Goal: Task Accomplishment & Management: Manage account settings

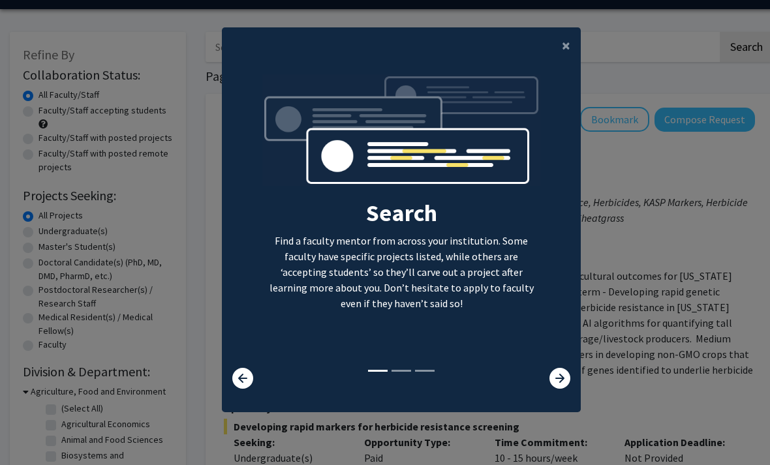
scroll to position [55, 0]
click at [568, 35] on span "×" at bounding box center [566, 45] width 8 height 20
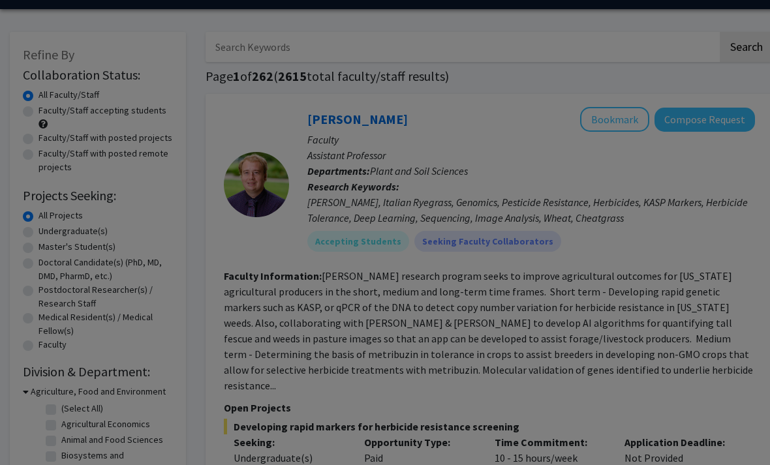
click at [573, 22] on div "Search Find a faculty mentor from across your institution. Some faculty have sp…" at bounding box center [401, 114] width 358 height 294
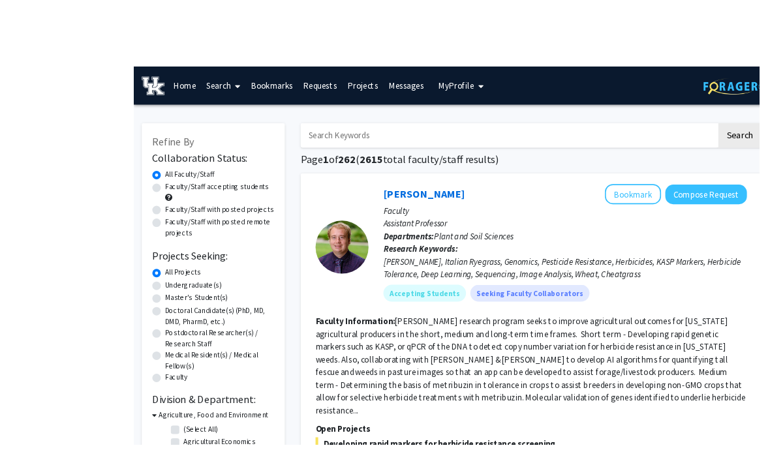
scroll to position [0, 2]
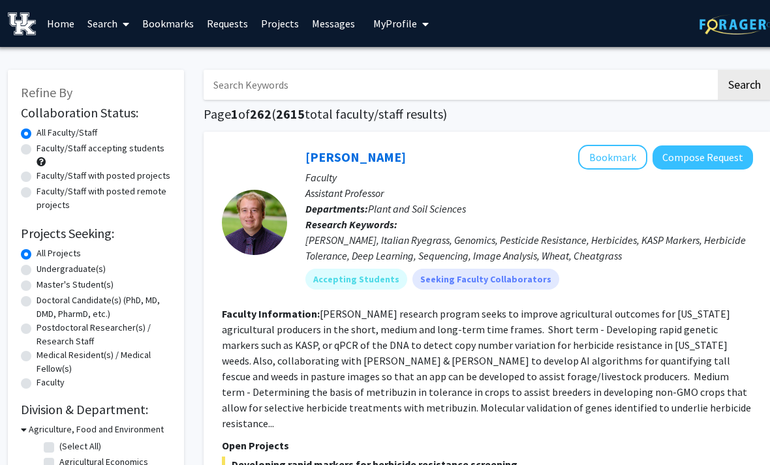
click at [63, 25] on link "Home" at bounding box center [60, 24] width 40 height 46
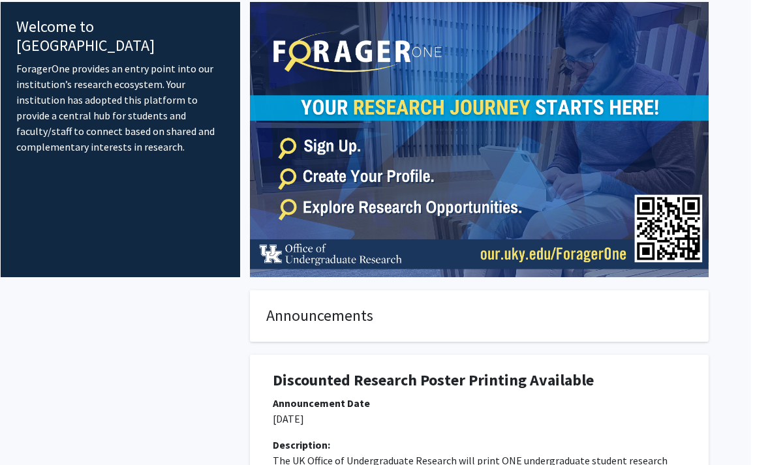
scroll to position [0, 13]
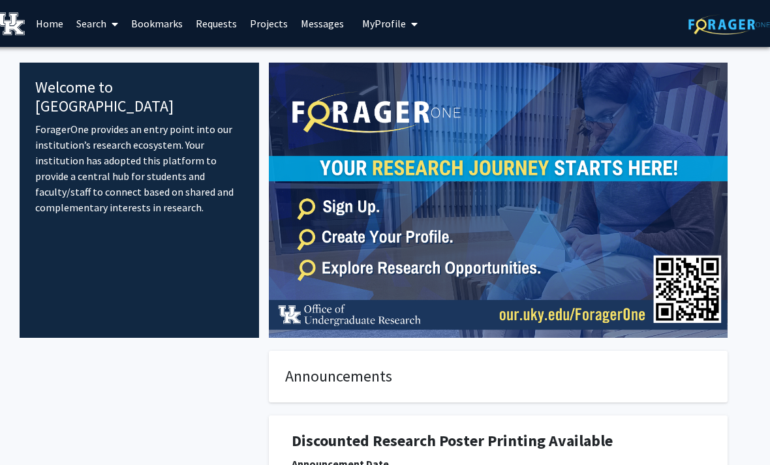
click at [382, 17] on span "My Profile" at bounding box center [384, 23] width 44 height 13
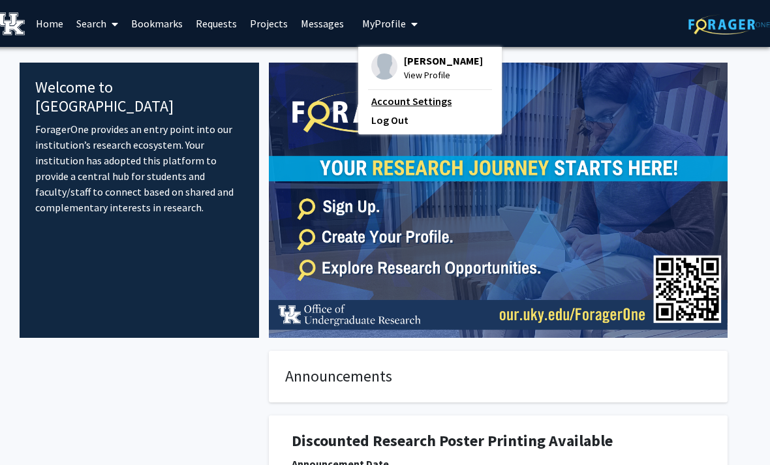
click at [413, 109] on link "Account Settings" at bounding box center [429, 101] width 117 height 16
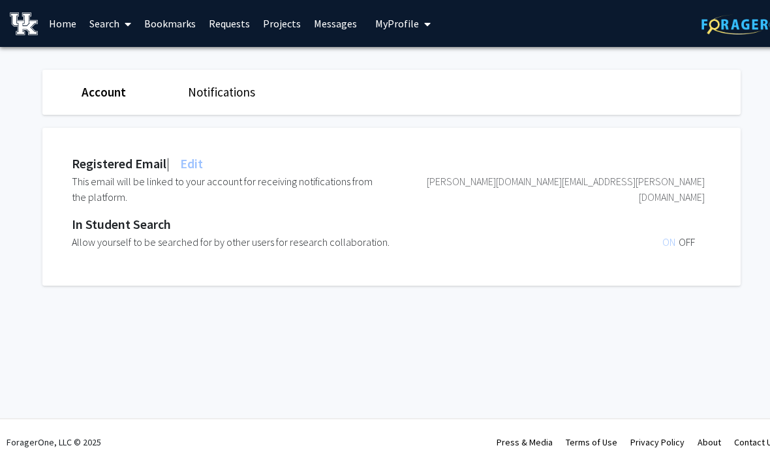
click at [408, 21] on span "My Profile" at bounding box center [397, 23] width 44 height 13
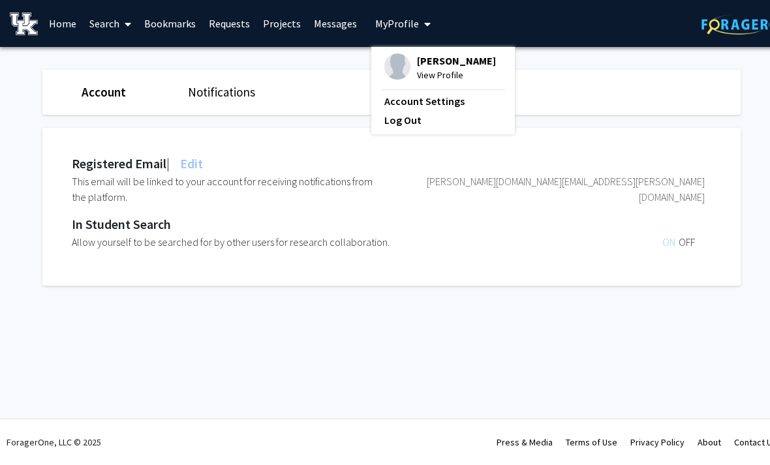
click at [427, 68] on span "[PERSON_NAME]" at bounding box center [456, 60] width 79 height 14
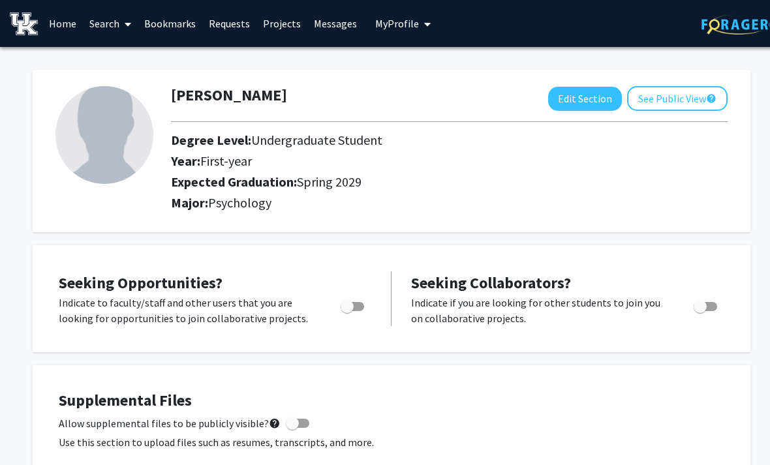
click at [354, 307] on span "Toggle" at bounding box center [352, 306] width 23 height 9
click at [347, 311] on input "Are you actively seeking opportunities?" at bounding box center [346, 311] width 1 height 1
checkbox input "true"
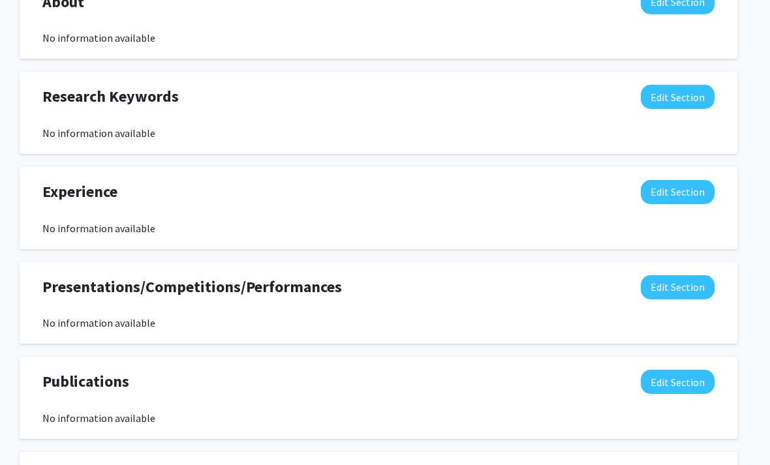
scroll to position [609, 13]
click at [662, 100] on button "Edit Section" at bounding box center [678, 97] width 74 height 24
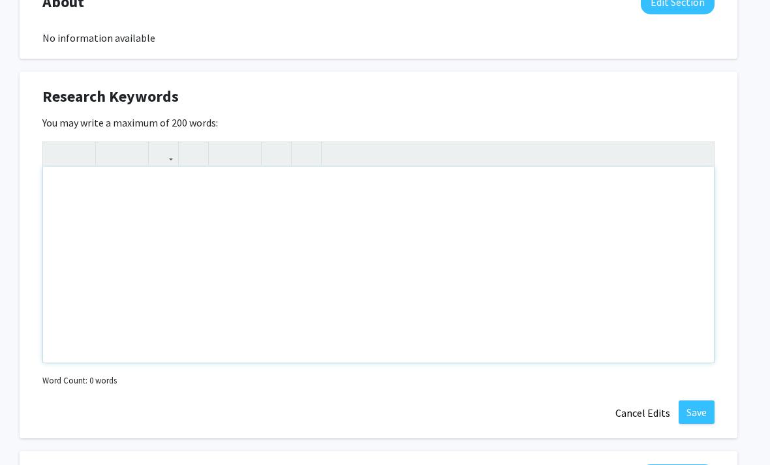
click at [433, 202] on div "Note to users with screen readers: Please deactivate our accessibility plugin f…" at bounding box center [378, 265] width 671 height 196
type textarea "Psychology, neuroscience,&nbsp;"
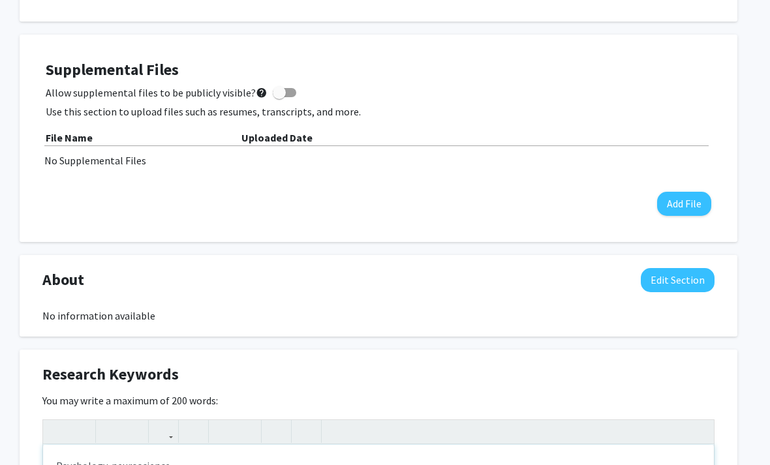
scroll to position [0, 13]
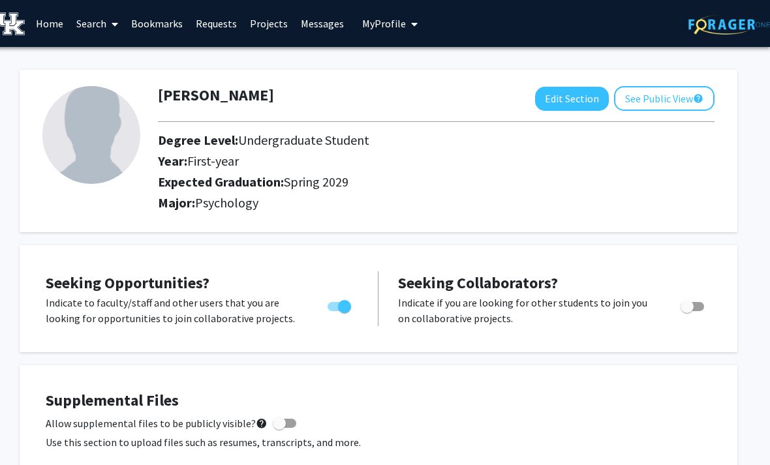
click at [118, 122] on img at bounding box center [91, 135] width 98 height 98
click at [562, 96] on button "Edit Section" at bounding box center [572, 99] width 74 height 24
select select "first-year"
select select "45: spring_2029"
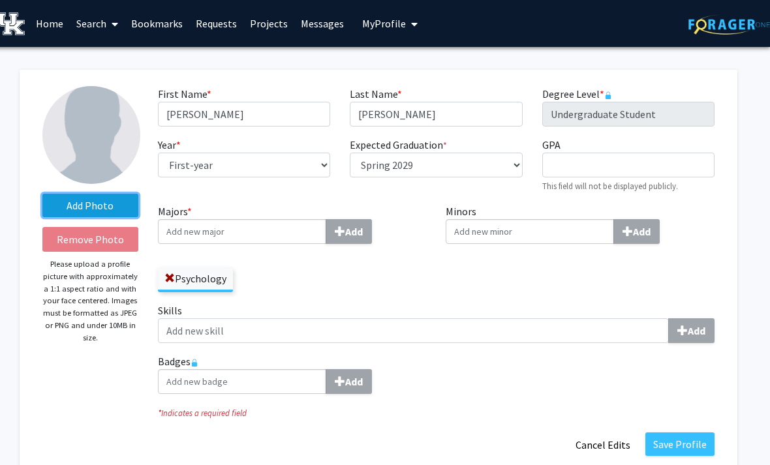
click at [115, 198] on label "Add Photo" at bounding box center [90, 205] width 96 height 23
click at [0, 0] on input "Add Photo" at bounding box center [0, 0] width 0 height 0
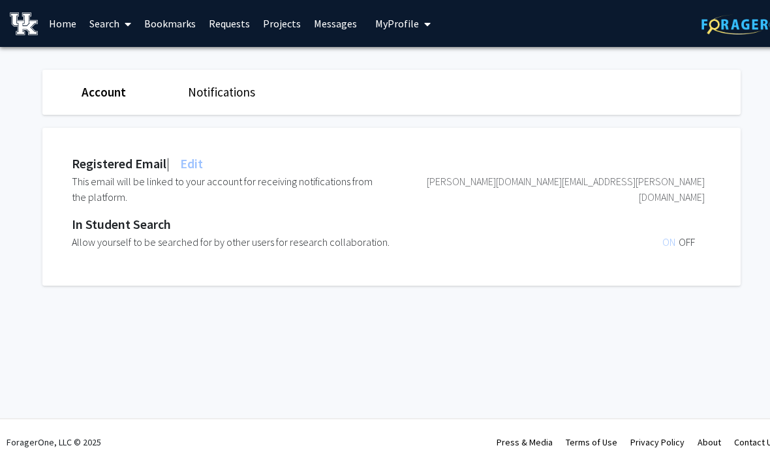
scroll to position [0, 13]
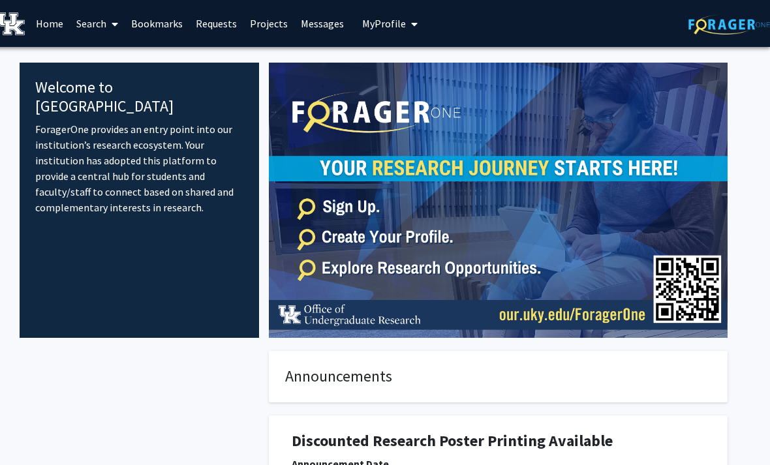
click at [380, 44] on button "My Profile" at bounding box center [389, 23] width 63 height 47
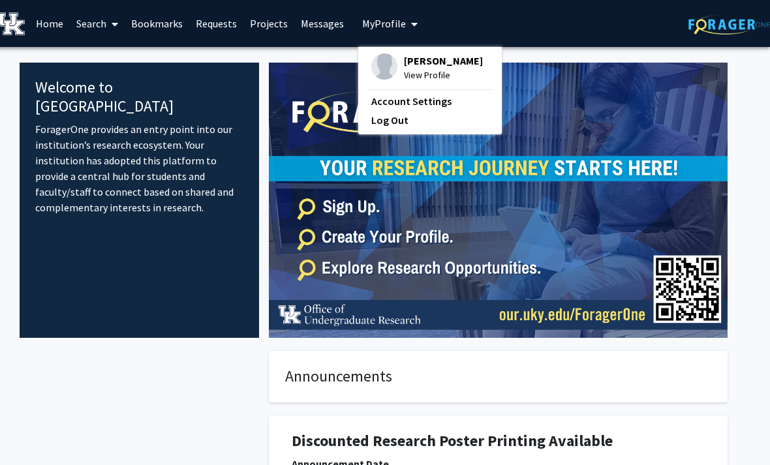
click at [420, 62] on span "[PERSON_NAME]" at bounding box center [443, 60] width 79 height 14
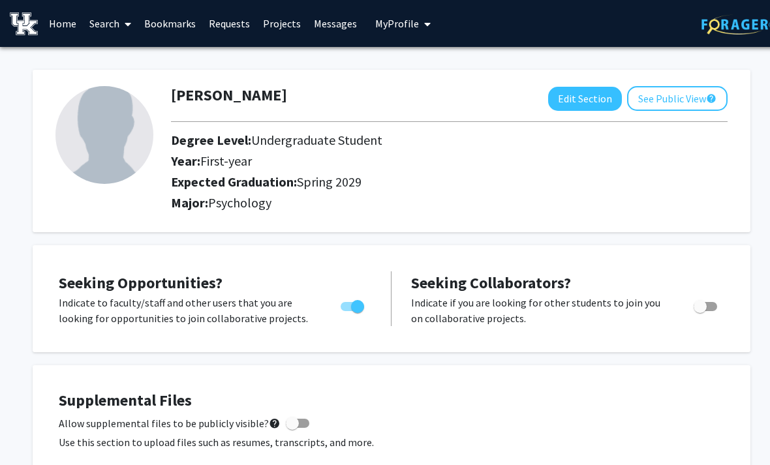
click at [66, 18] on link "Home" at bounding box center [62, 24] width 40 height 46
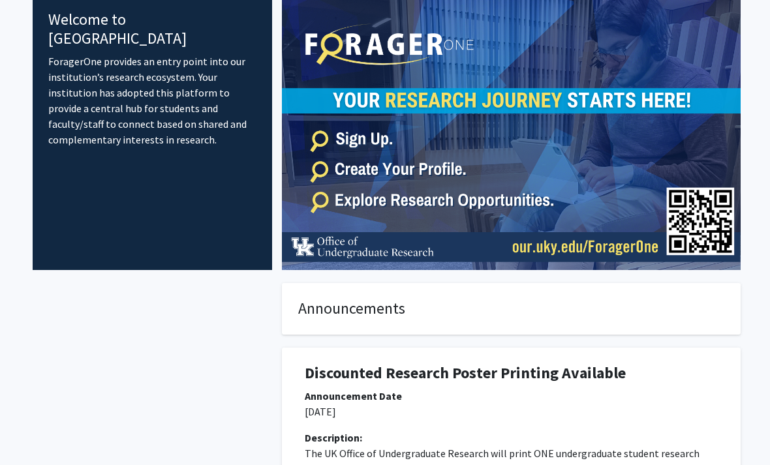
scroll to position [67, 0]
